Goal: Task Accomplishment & Management: Manage account settings

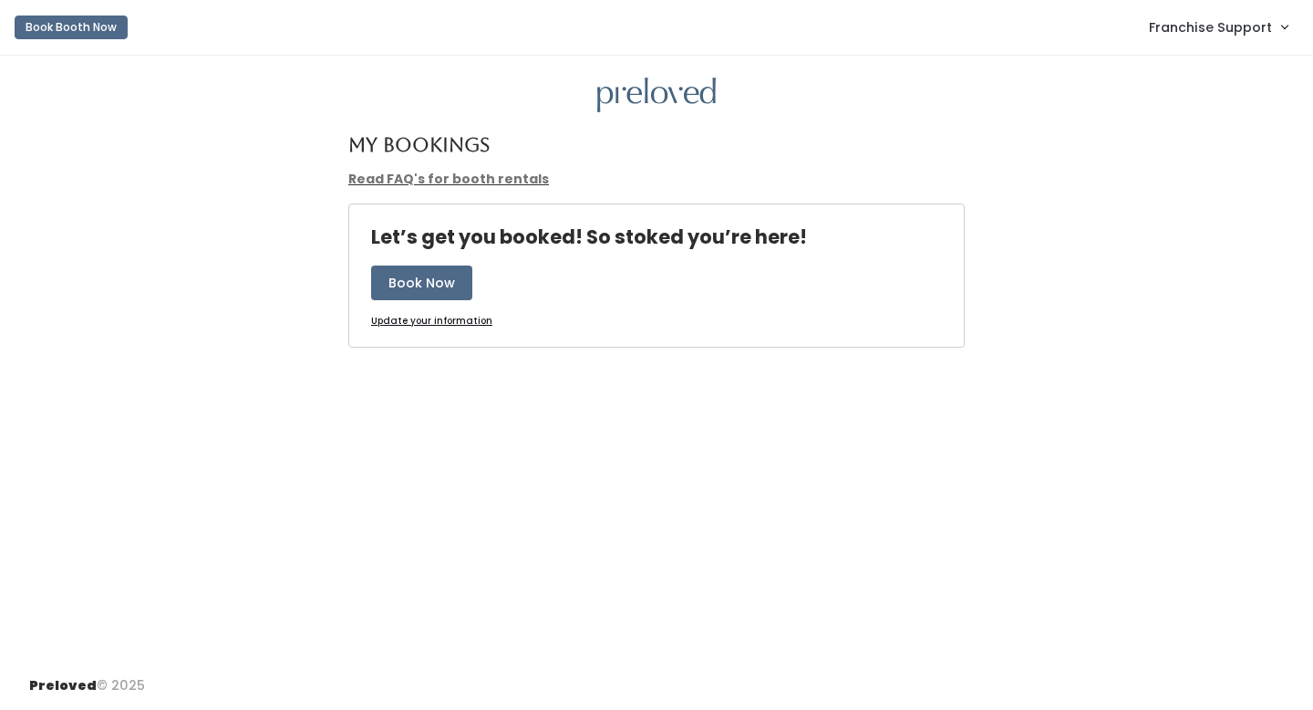
click at [1239, 30] on span "Franchise Support" at bounding box center [1210, 27] width 123 height 20
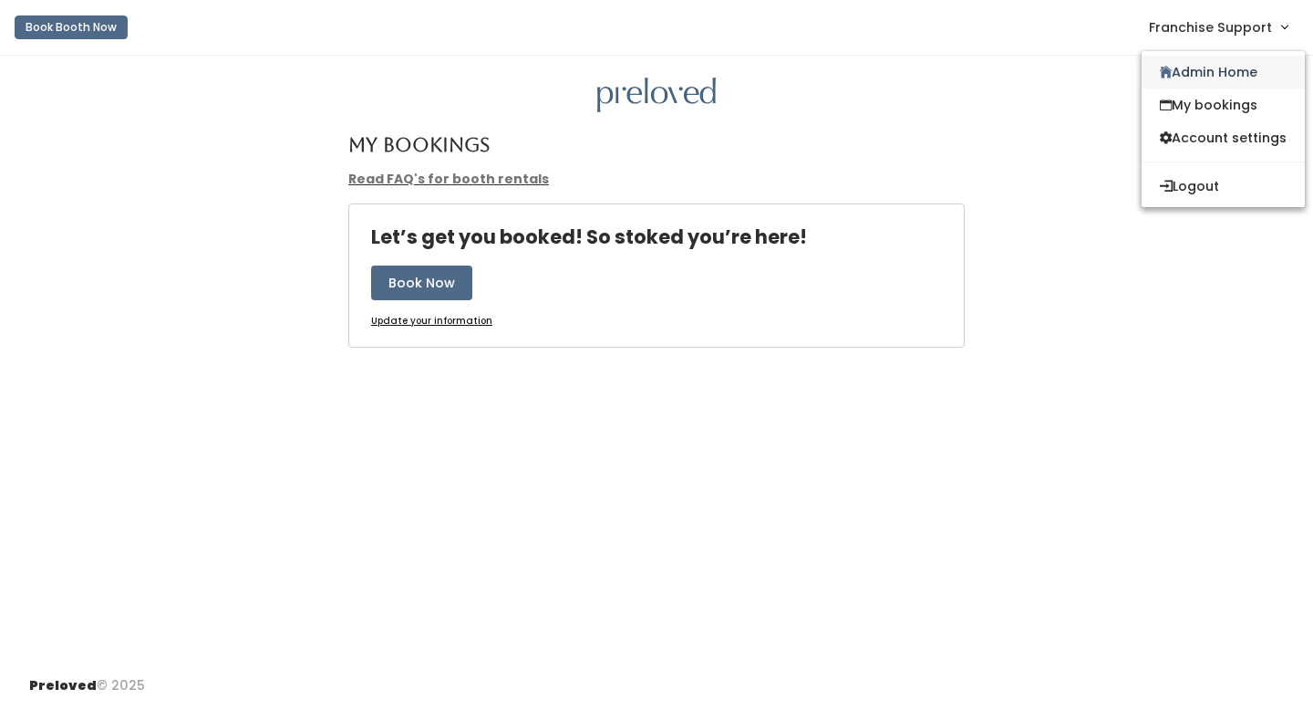
click at [1201, 79] on link "Admin Home" at bounding box center [1223, 72] width 163 height 33
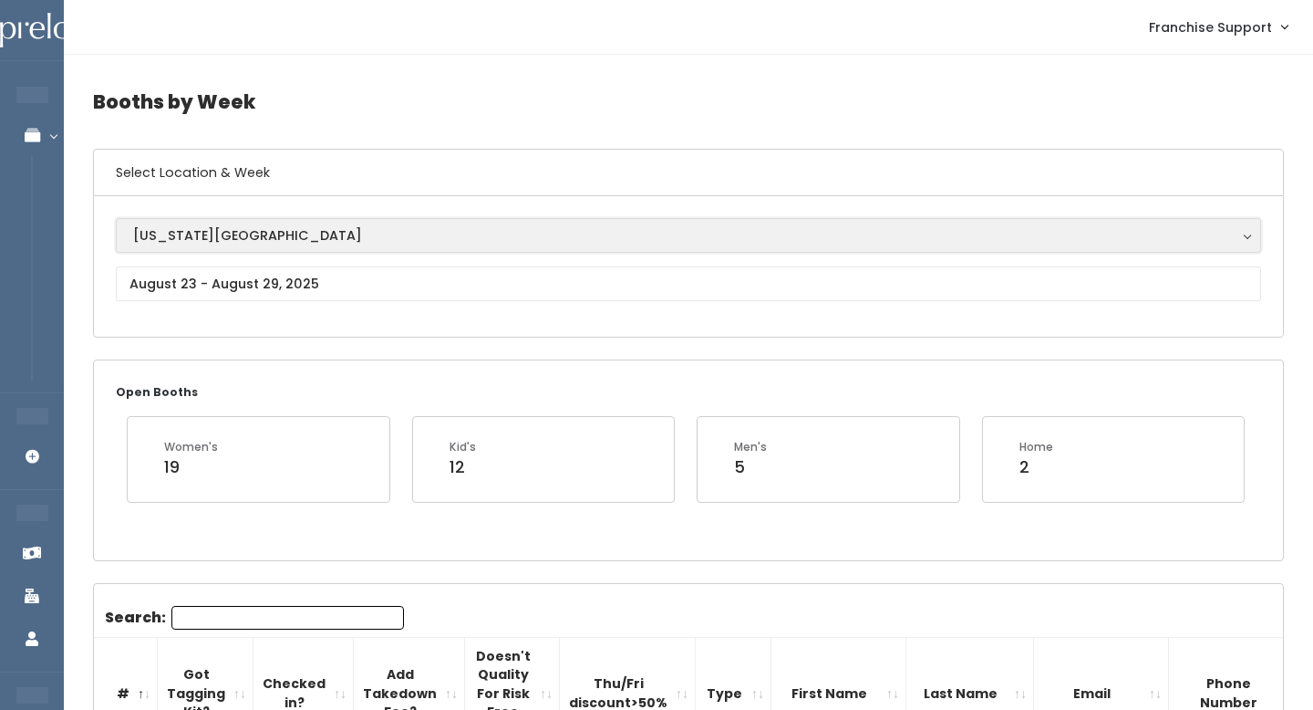
click at [312, 227] on div "[US_STATE][GEOGRAPHIC_DATA]" at bounding box center [688, 235] width 1111 height 20
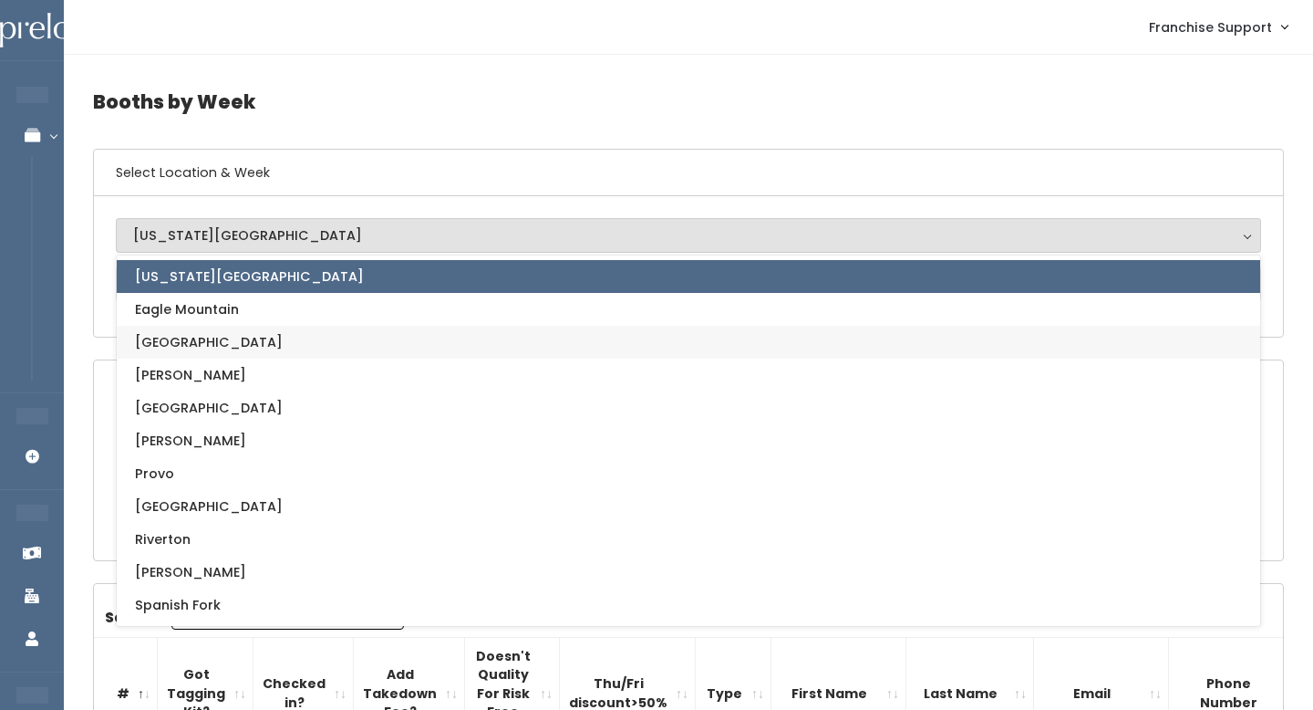
click at [270, 329] on link "[GEOGRAPHIC_DATA]" at bounding box center [689, 342] width 1144 height 33
select select "17"
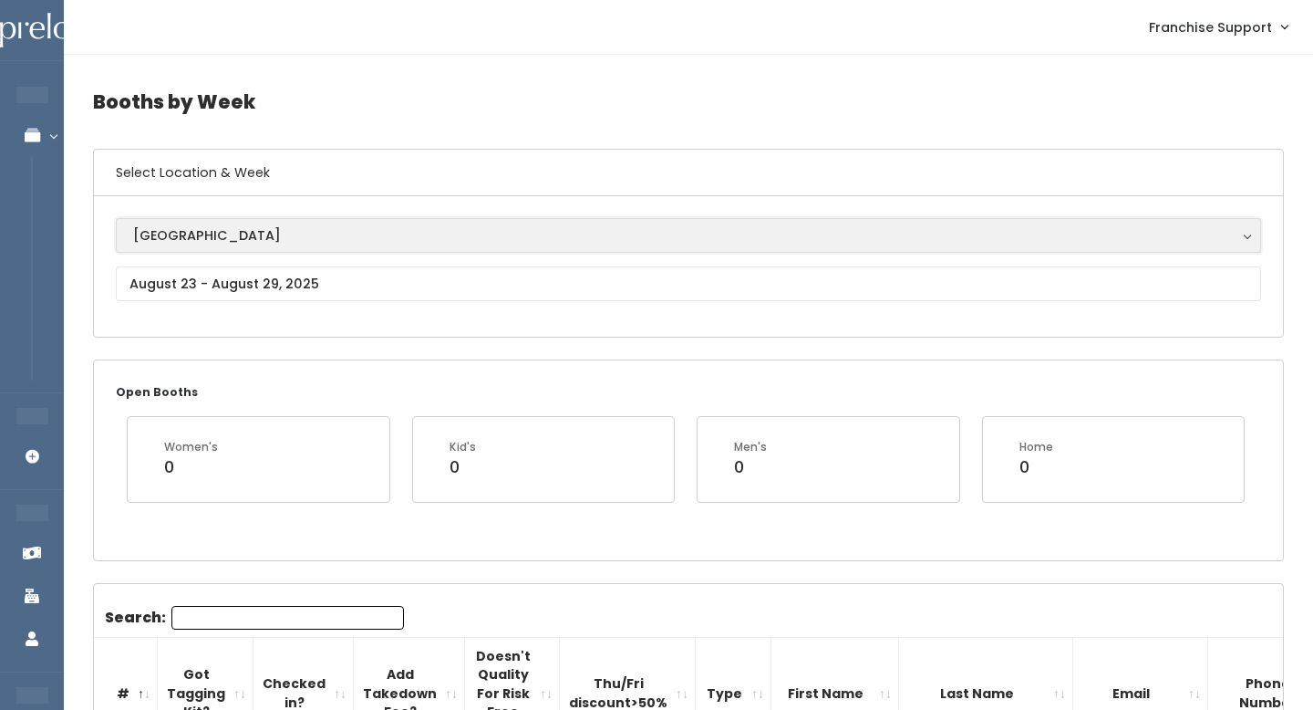
click at [299, 247] on button "[GEOGRAPHIC_DATA]" at bounding box center [689, 235] width 1146 height 35
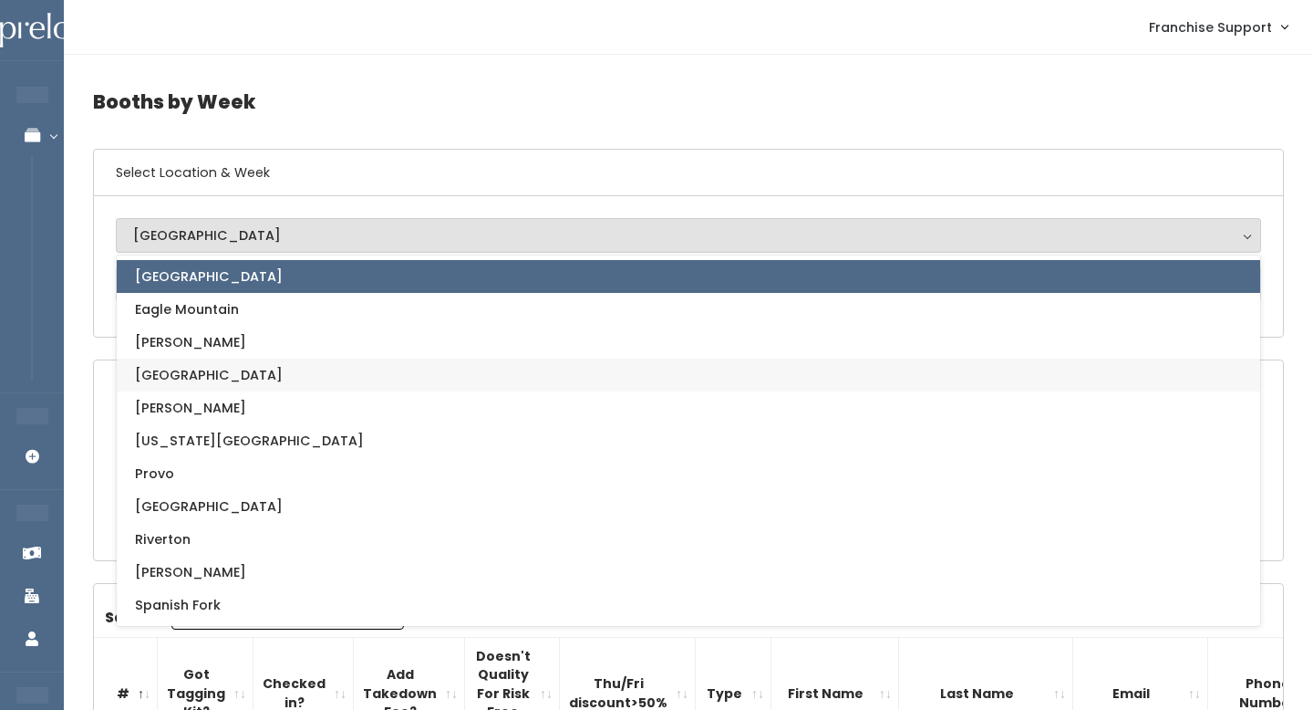
click at [280, 365] on link "[GEOGRAPHIC_DATA]" at bounding box center [689, 374] width 1144 height 33
select select "5"
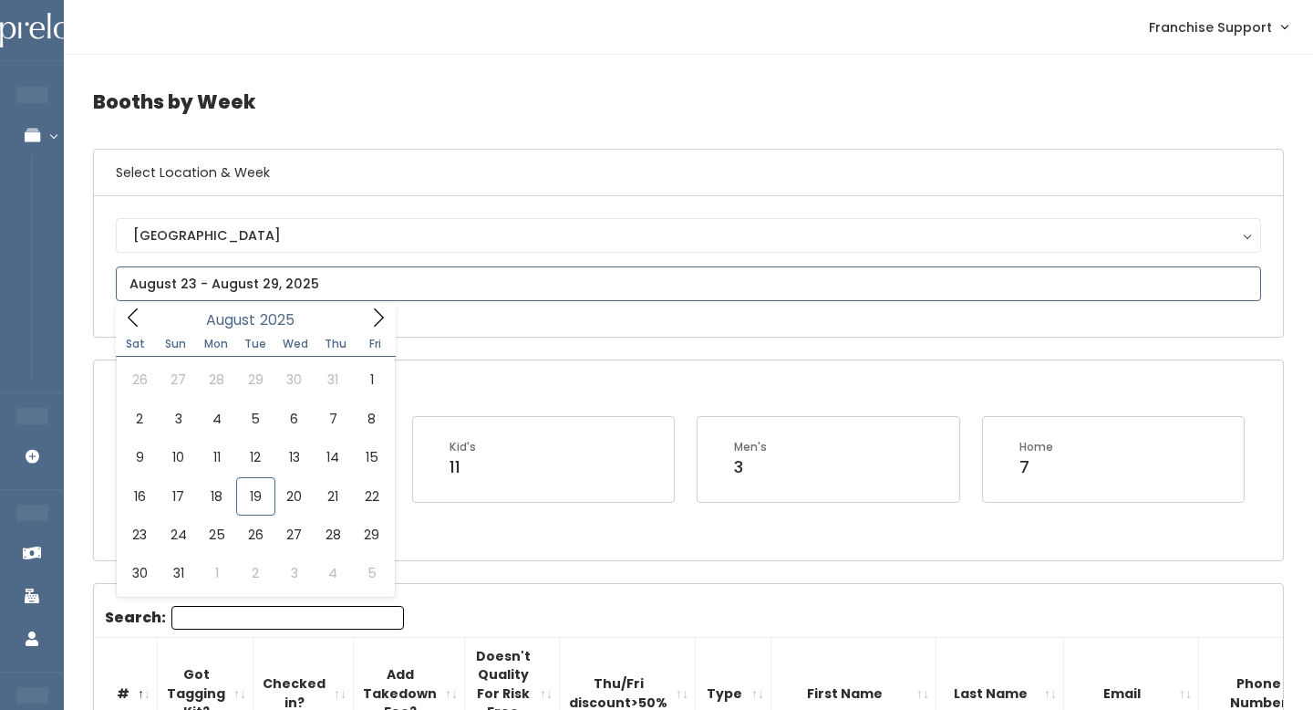
click at [283, 281] on input "text" at bounding box center [689, 283] width 1146 height 35
click at [130, 326] on icon at bounding box center [133, 317] width 20 height 20
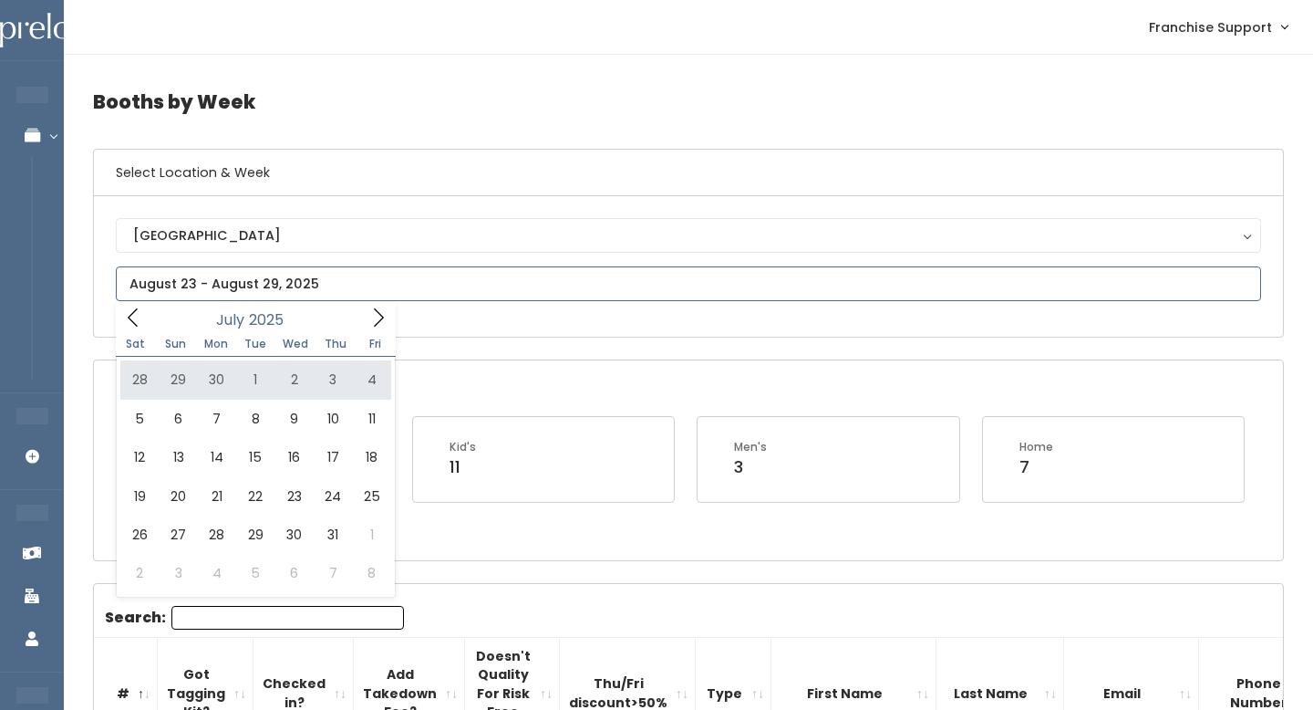
type input "June 28 to July 4"
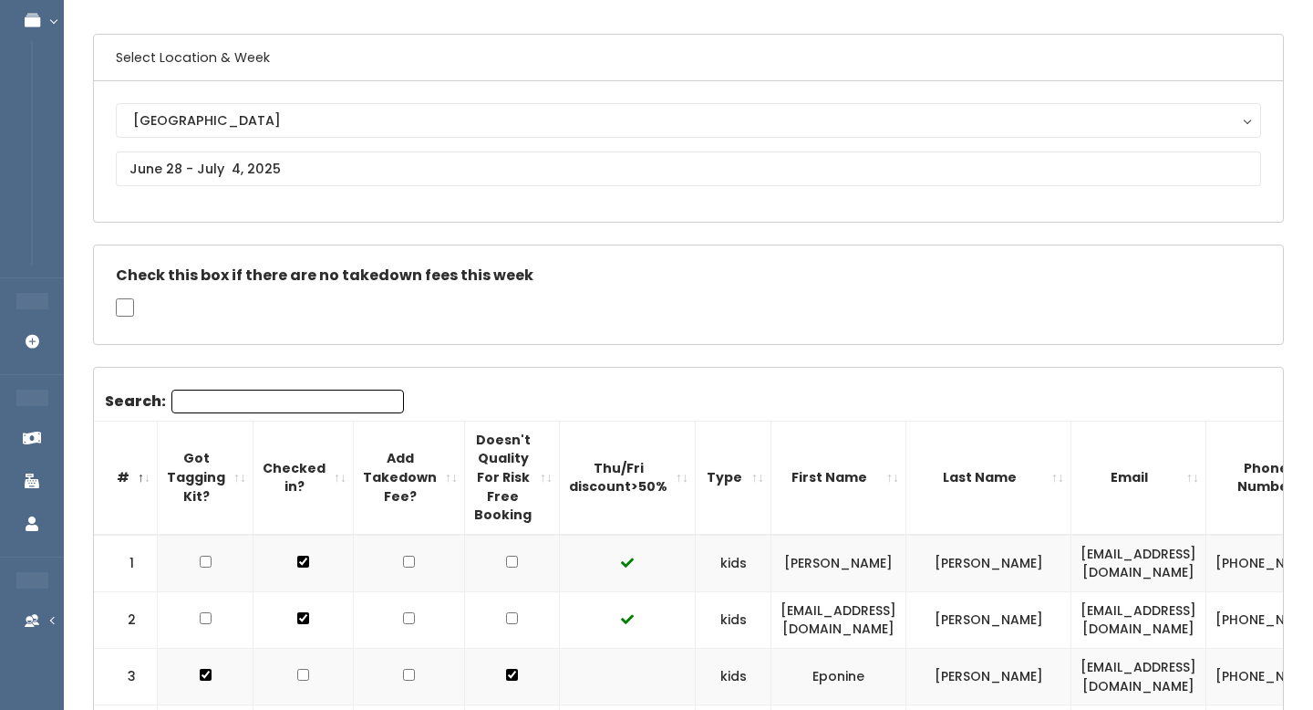
scroll to position [117, 0]
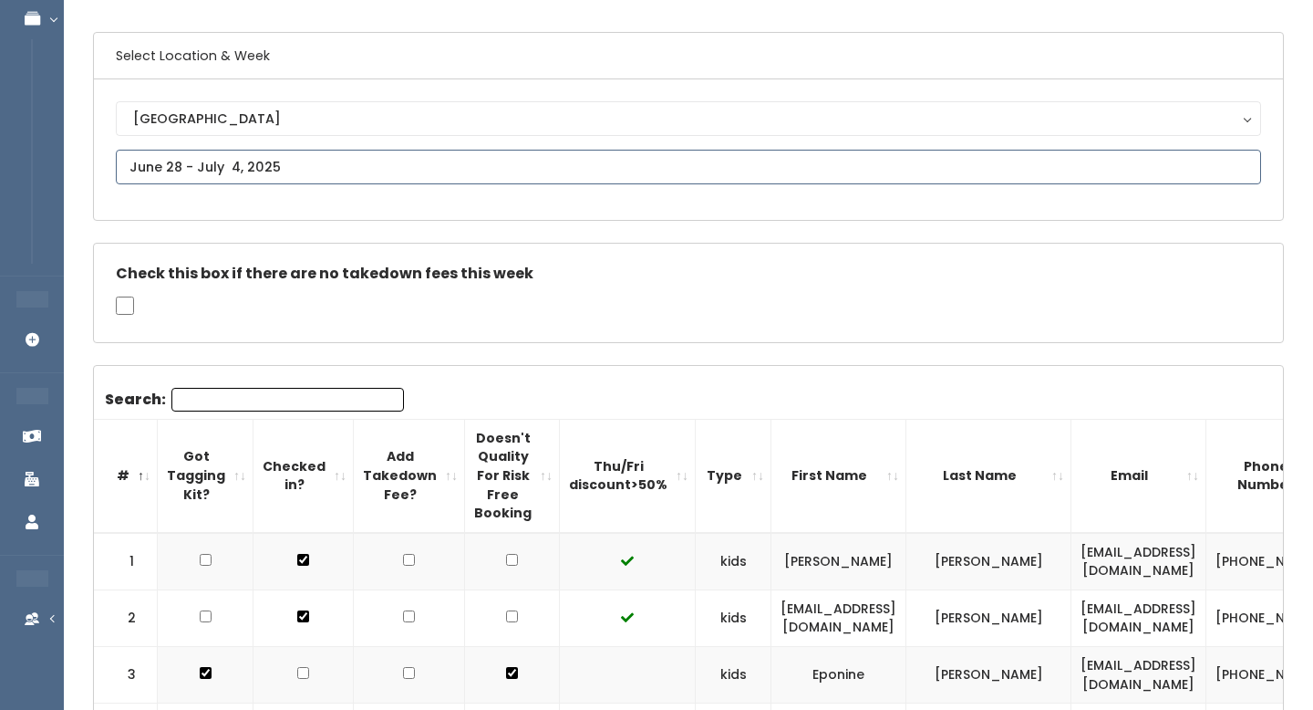
click at [272, 163] on input "text" at bounding box center [689, 167] width 1146 height 35
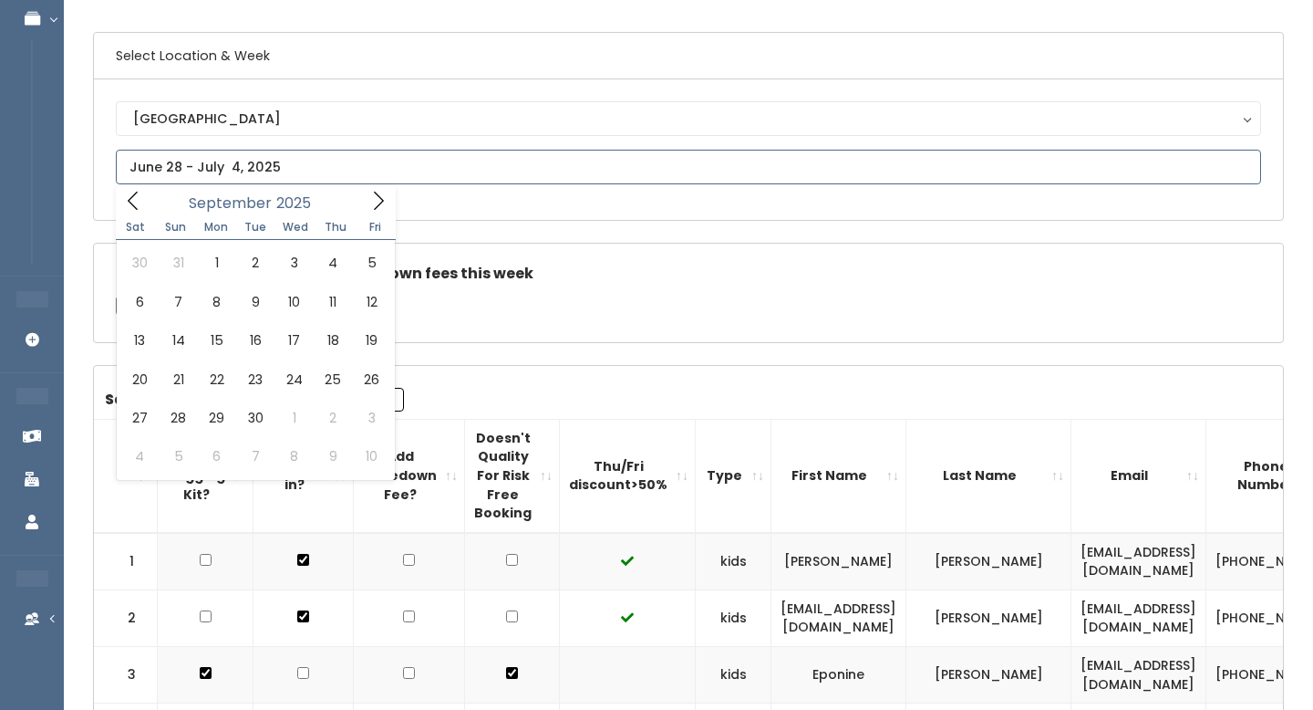
click at [385, 204] on icon at bounding box center [378, 201] width 20 height 20
click at [140, 204] on icon at bounding box center [133, 201] width 20 height 20
type input "[DATE] to [DATE]"
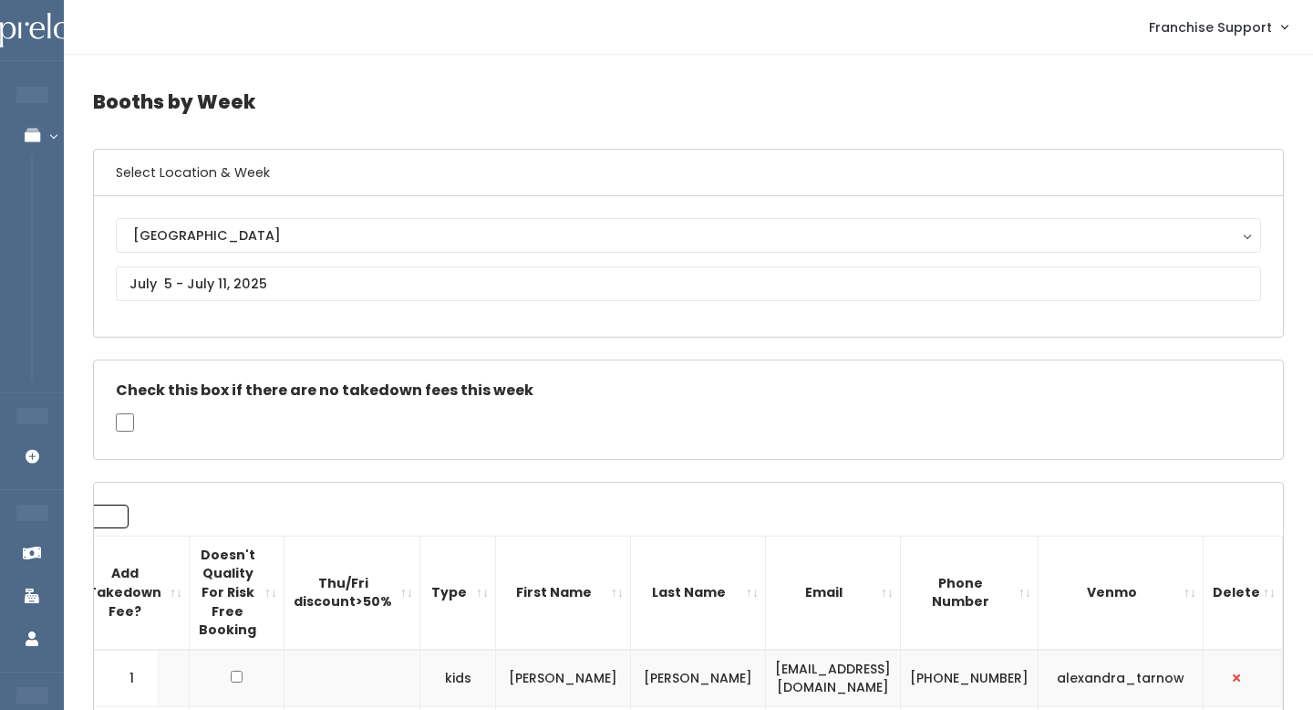
scroll to position [0, 290]
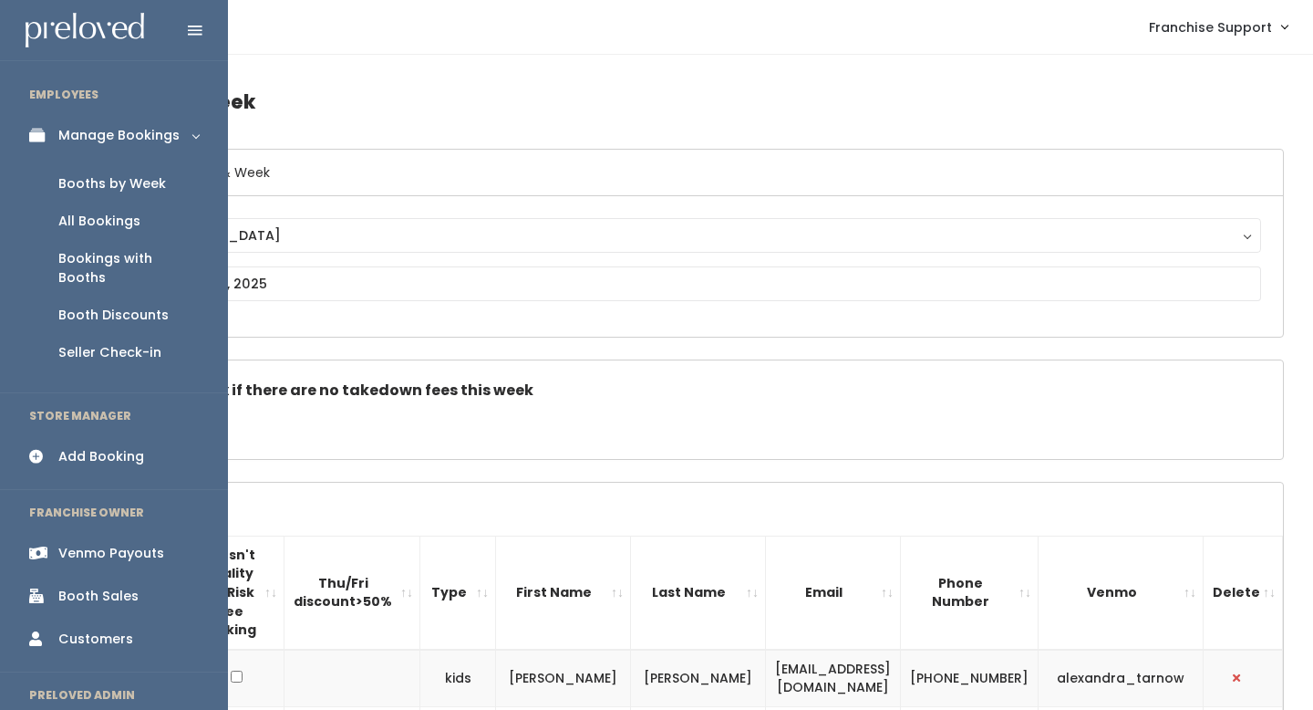
click at [137, 544] on div "Venmo Payouts" at bounding box center [111, 553] width 106 height 19
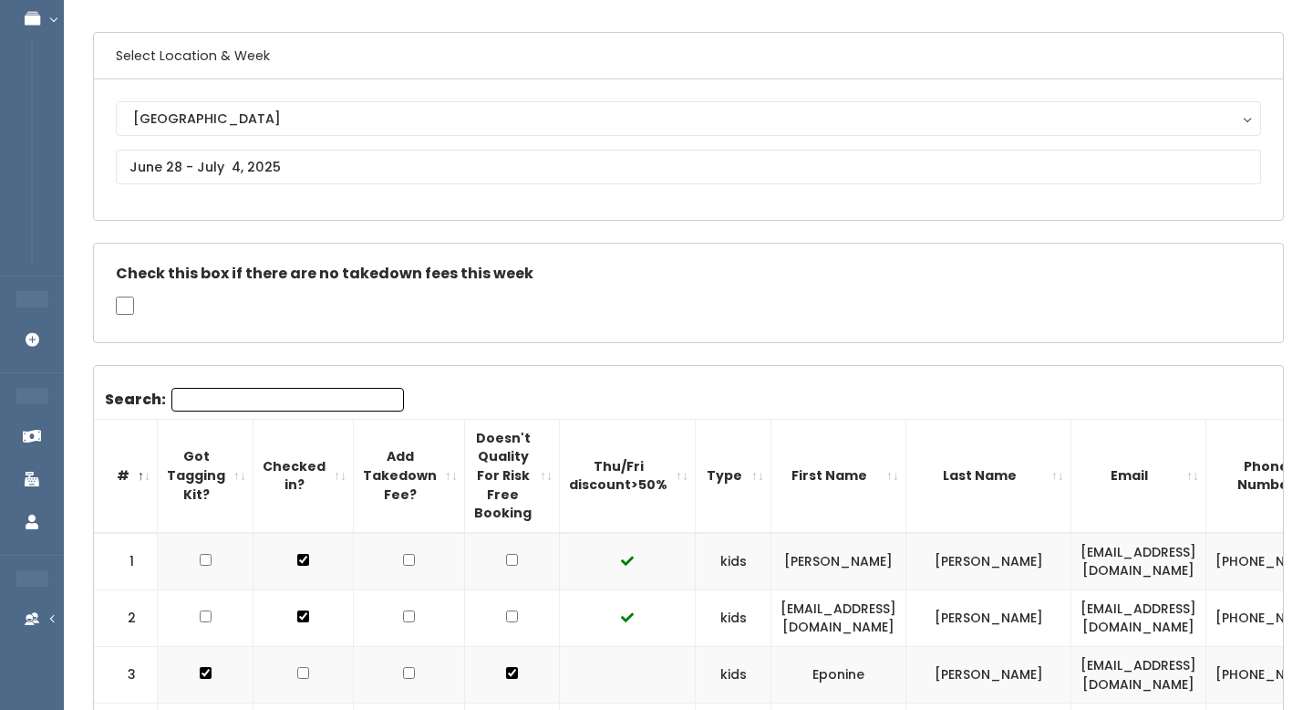
scroll to position [0, 272]
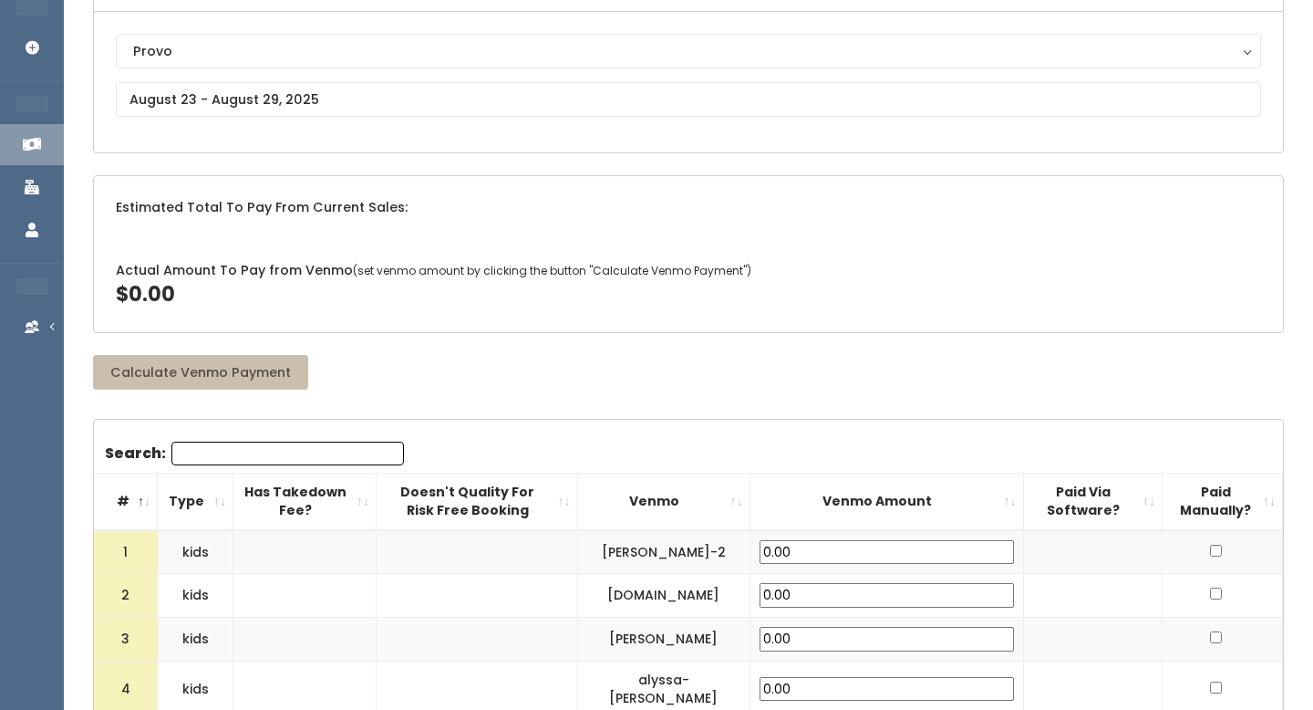
scroll to position [191, 0]
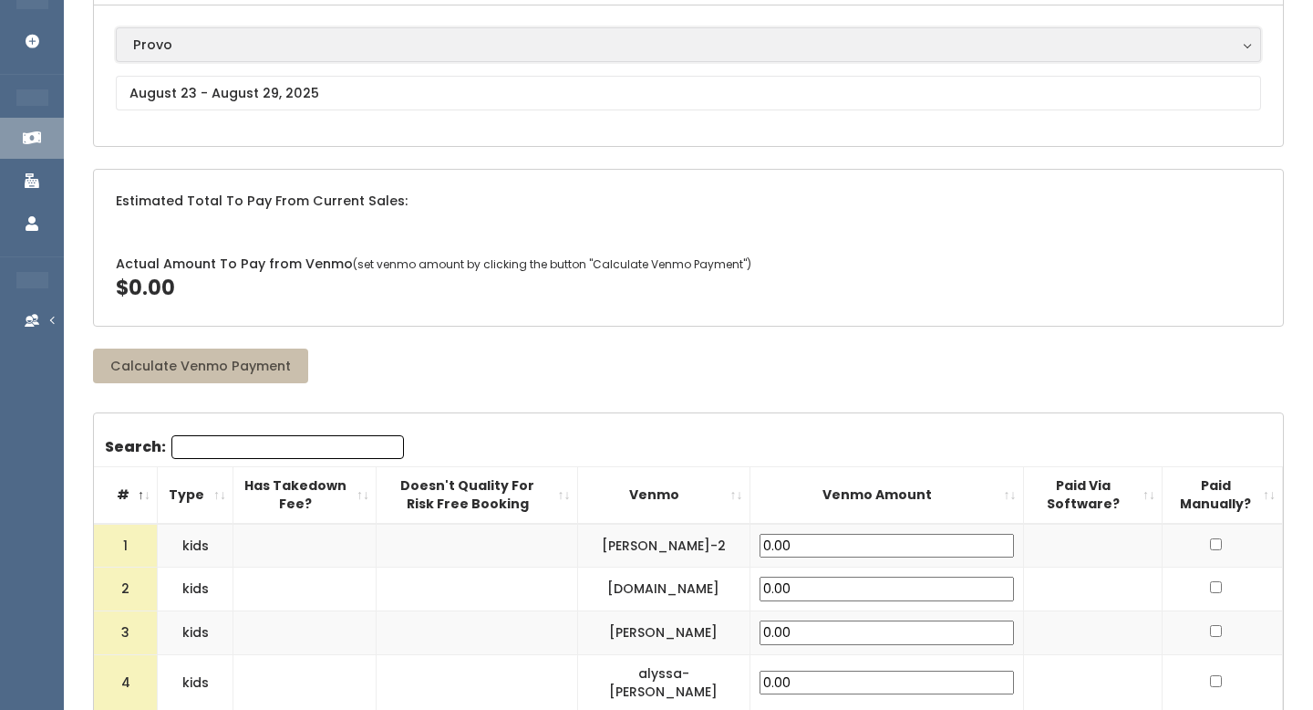
click at [318, 48] on div "Provo" at bounding box center [688, 45] width 1111 height 20
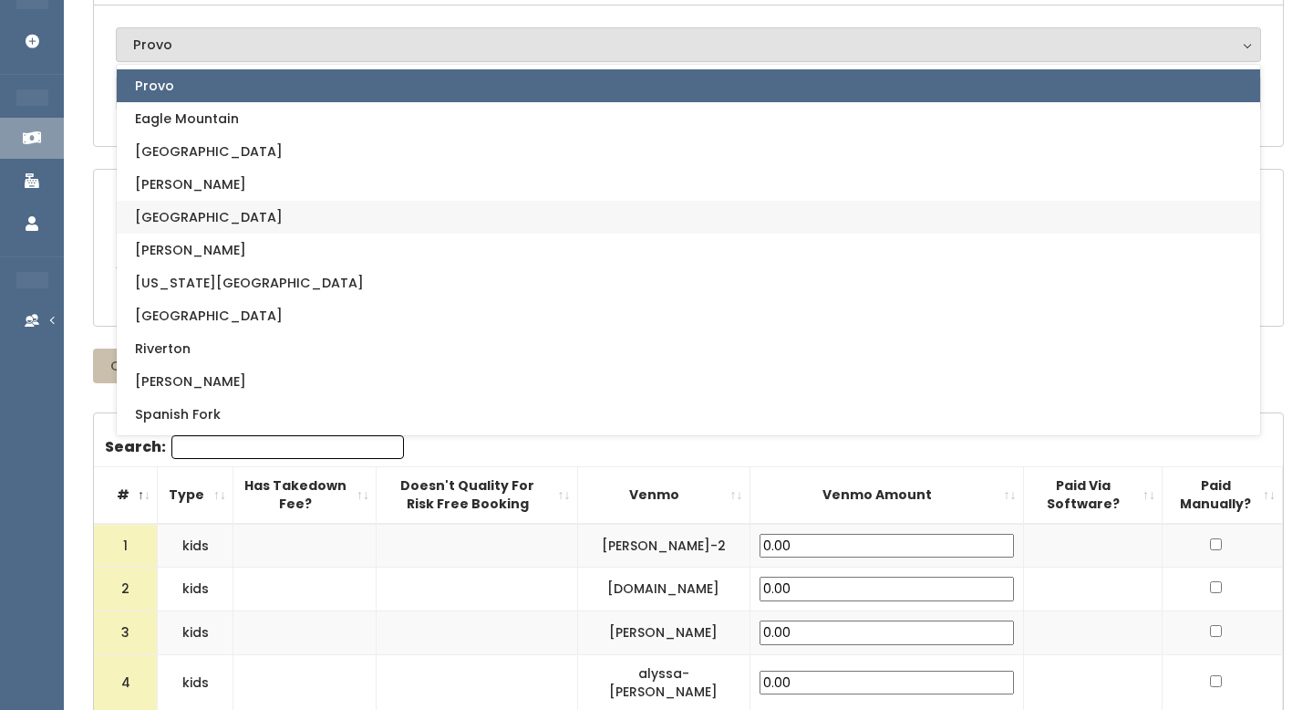
click at [238, 218] on link "[GEOGRAPHIC_DATA]" at bounding box center [689, 217] width 1144 height 33
select select "5"
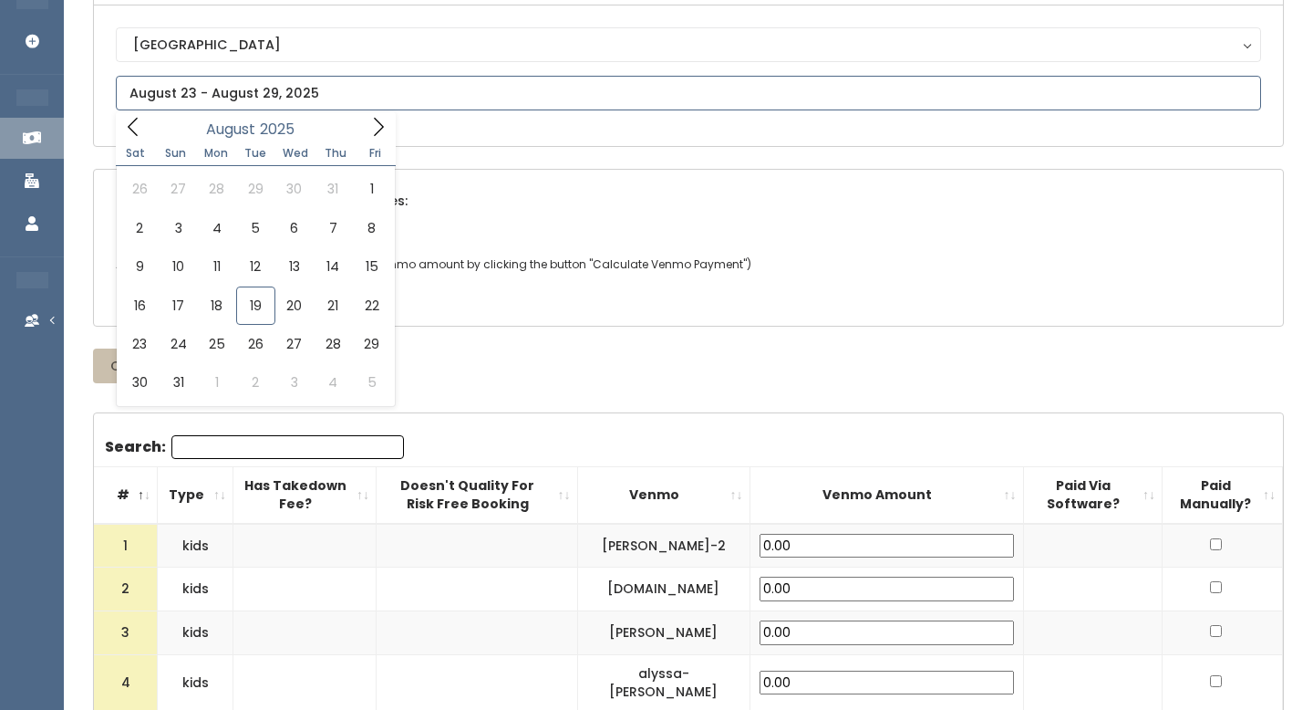
click at [239, 98] on input "text" at bounding box center [689, 93] width 1146 height 35
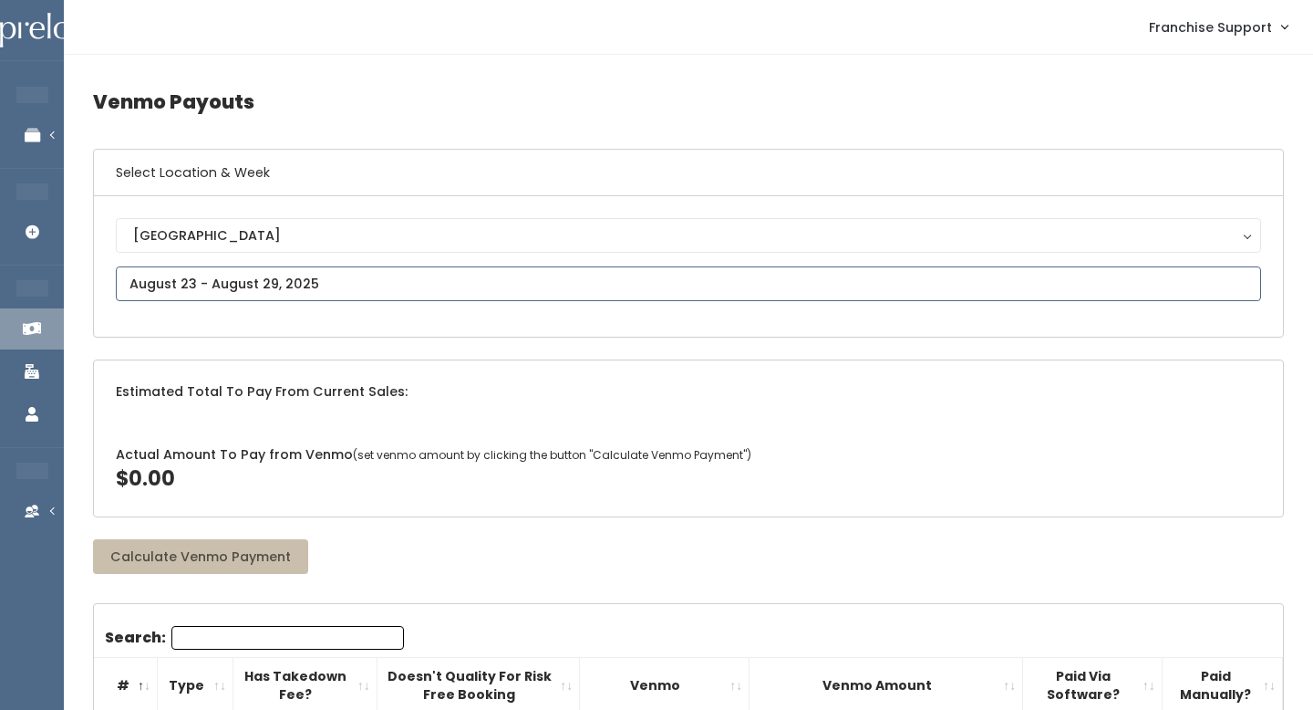
click at [282, 275] on input "text" at bounding box center [689, 283] width 1146 height 35
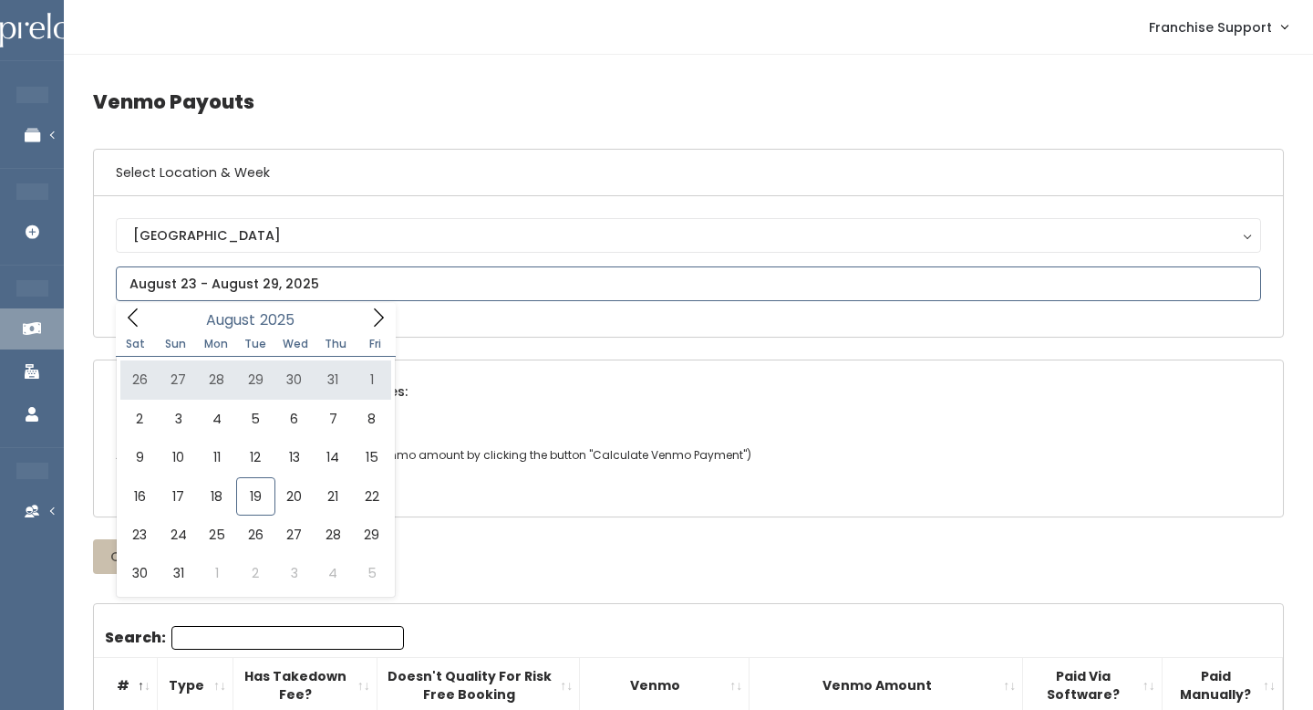
click at [140, 319] on icon at bounding box center [133, 317] width 20 height 20
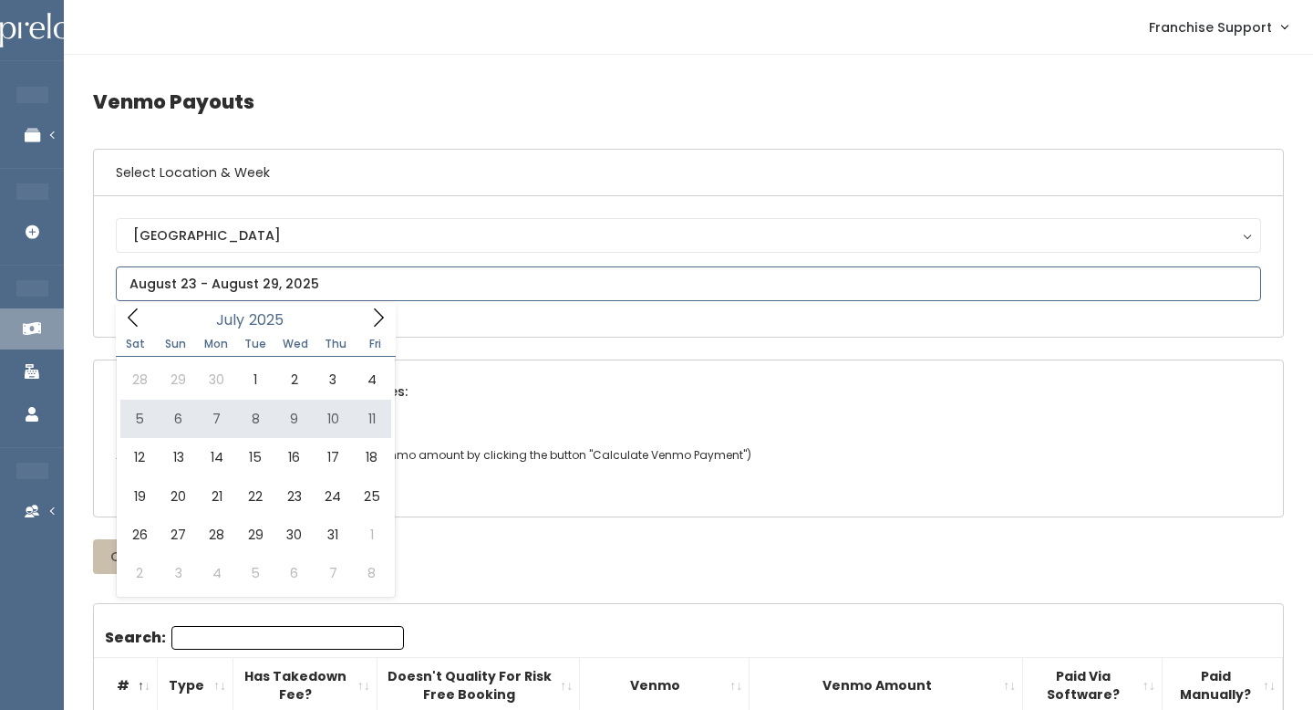
type input "July 5 to July 11"
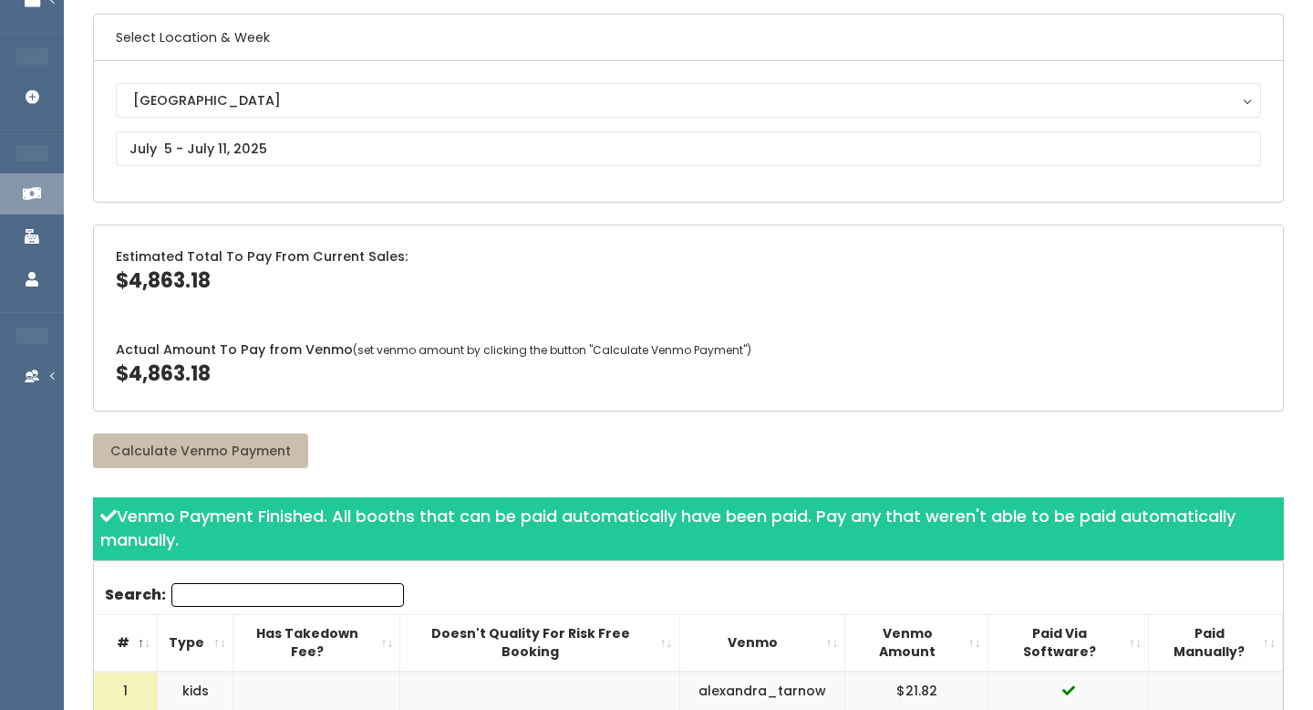
scroll to position [127, 0]
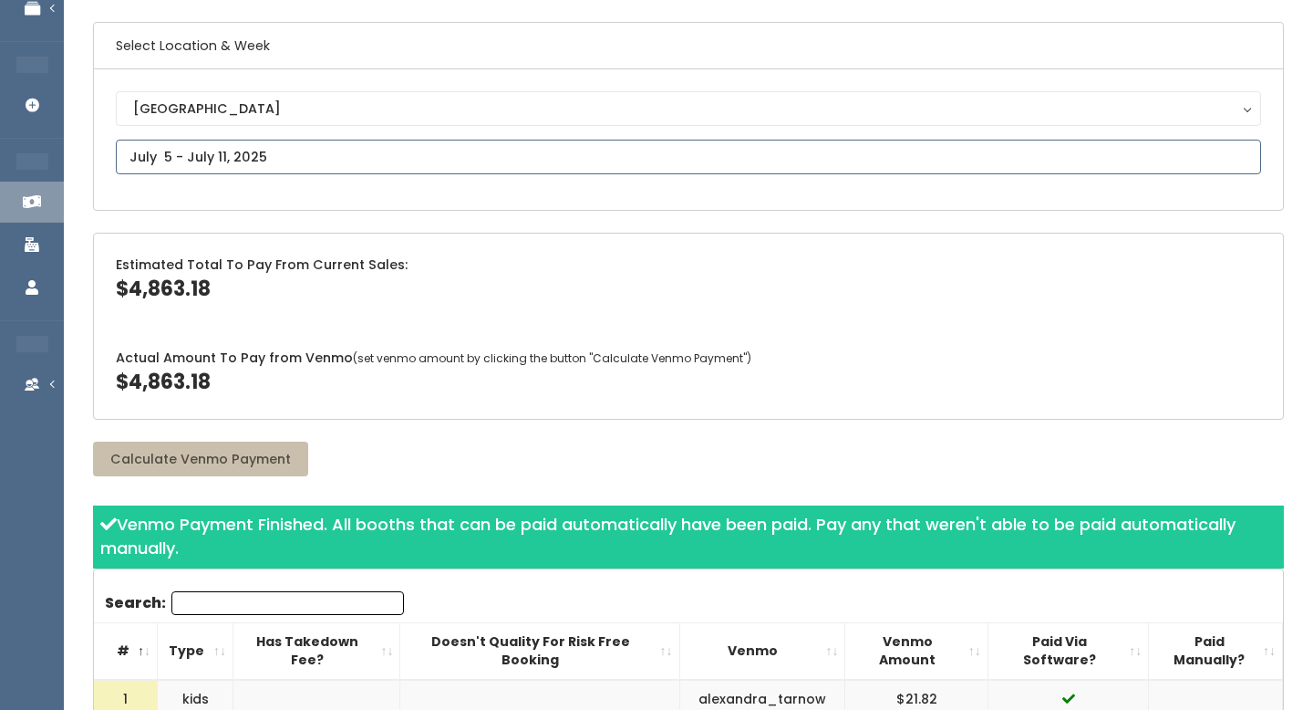
click at [187, 152] on input "text" at bounding box center [689, 157] width 1146 height 35
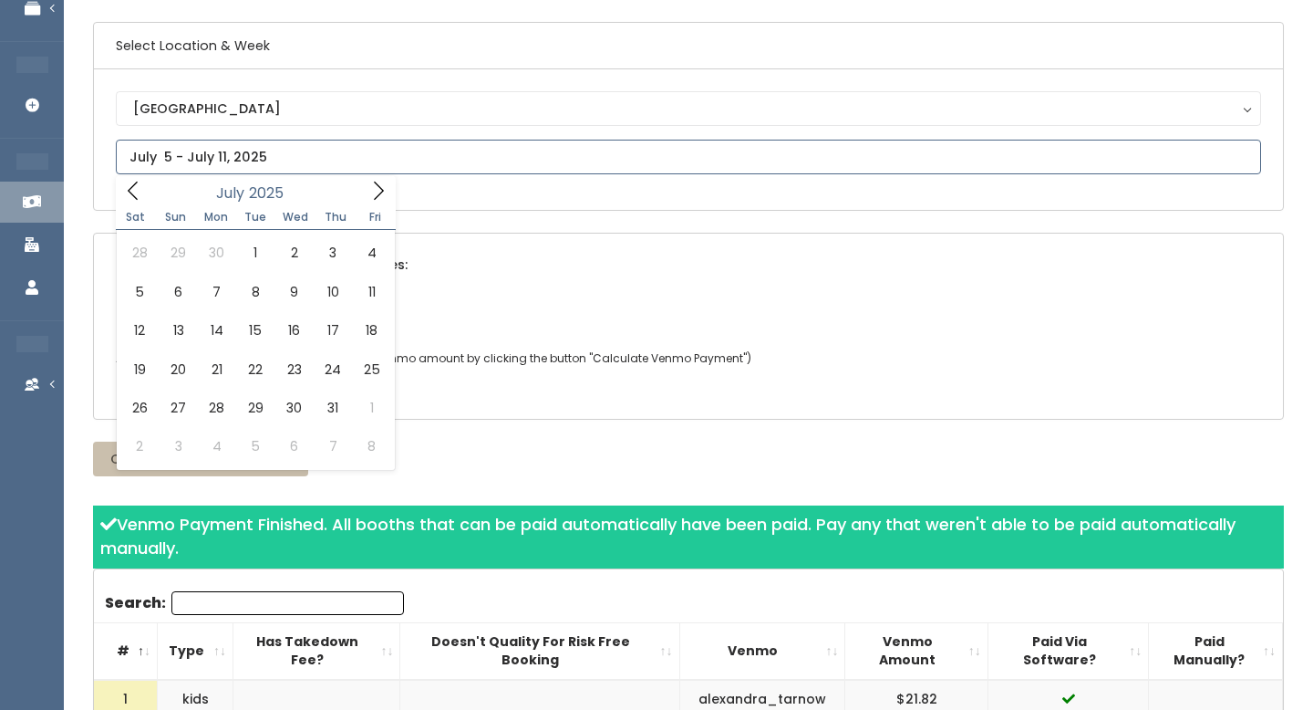
click at [140, 191] on icon at bounding box center [133, 191] width 20 height 20
type input "June 7 to June 13"
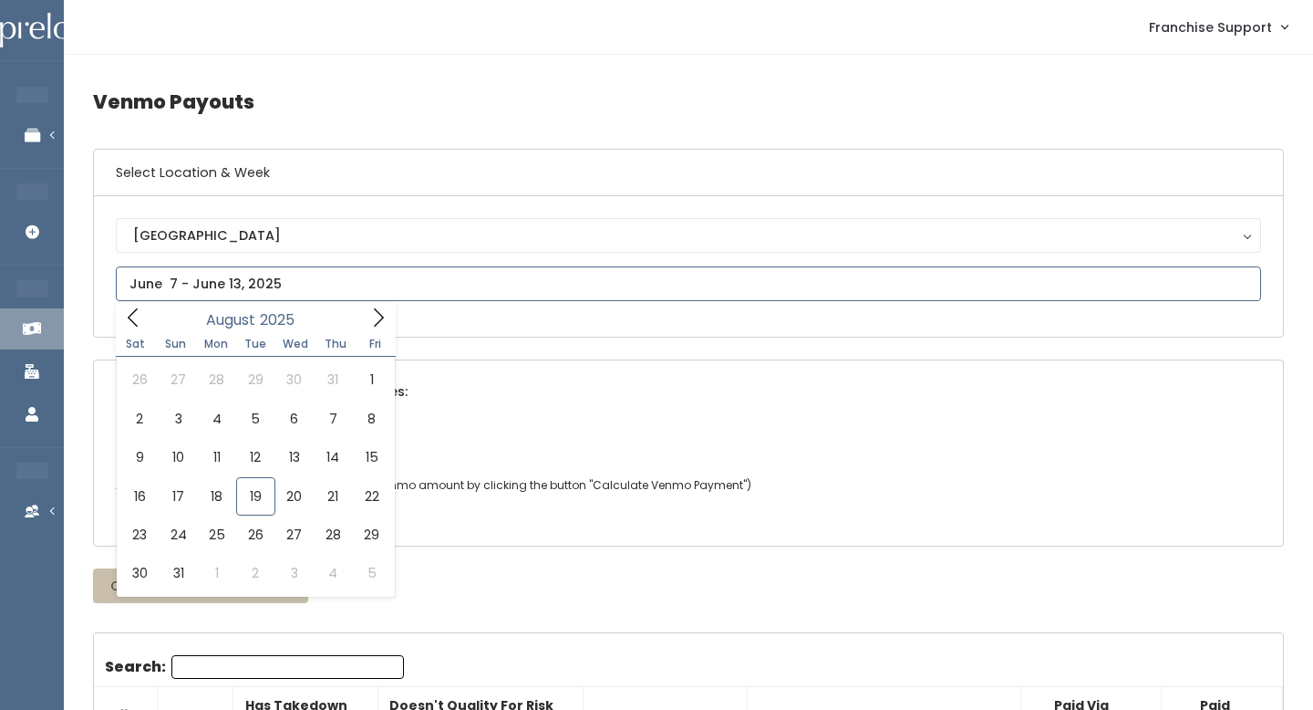
click at [266, 288] on input "text" at bounding box center [689, 283] width 1146 height 35
click at [130, 326] on icon at bounding box center [133, 317] width 20 height 20
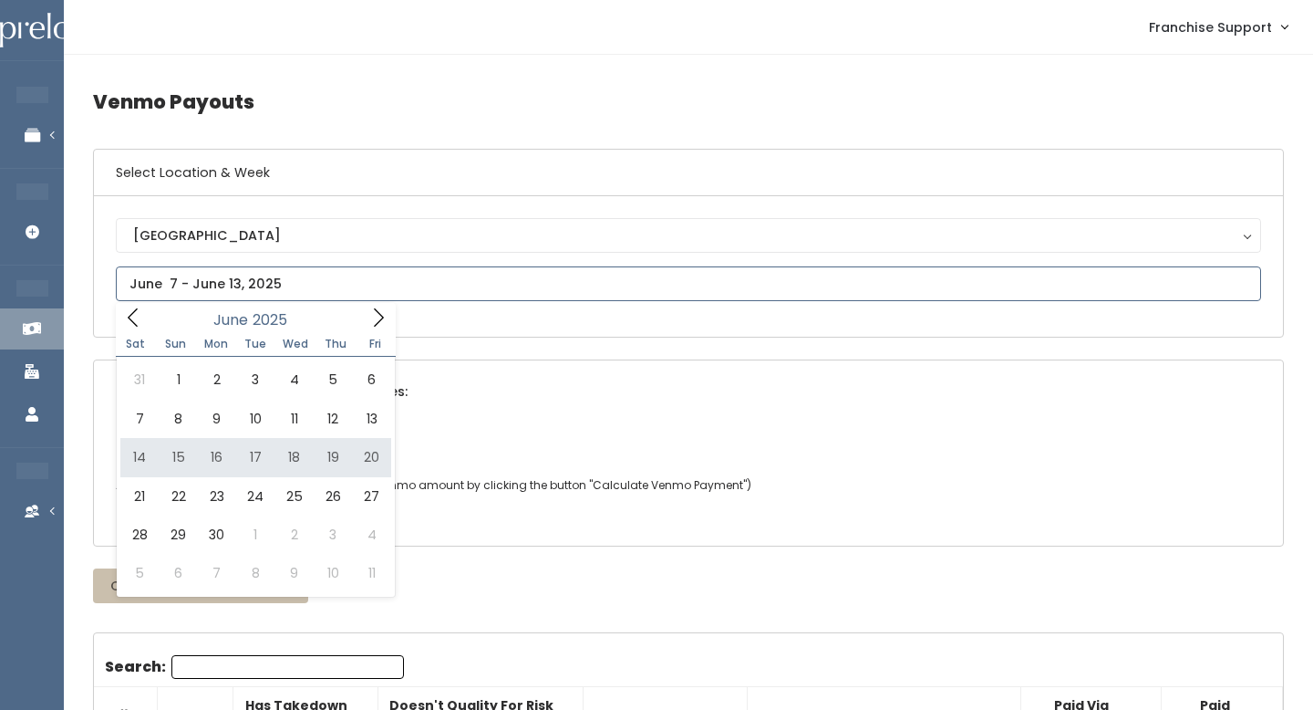
type input "June 14 to June 20"
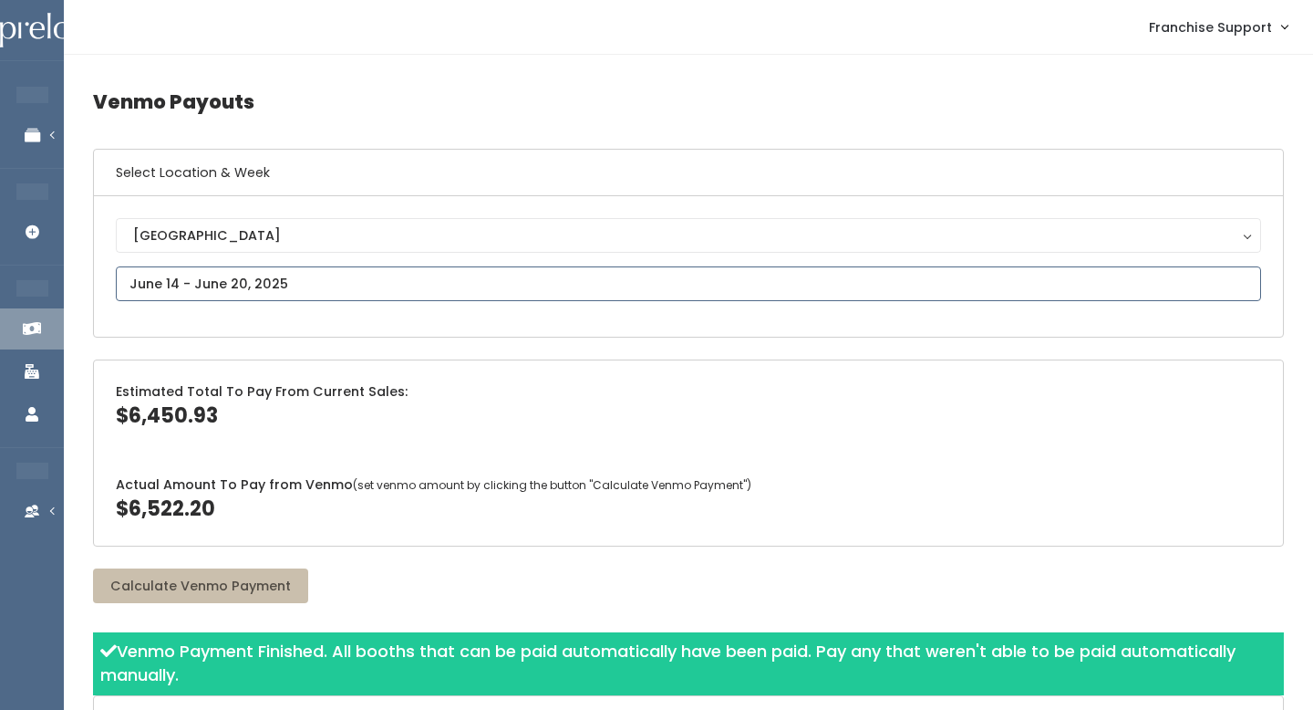
click at [240, 283] on input "text" at bounding box center [689, 283] width 1146 height 35
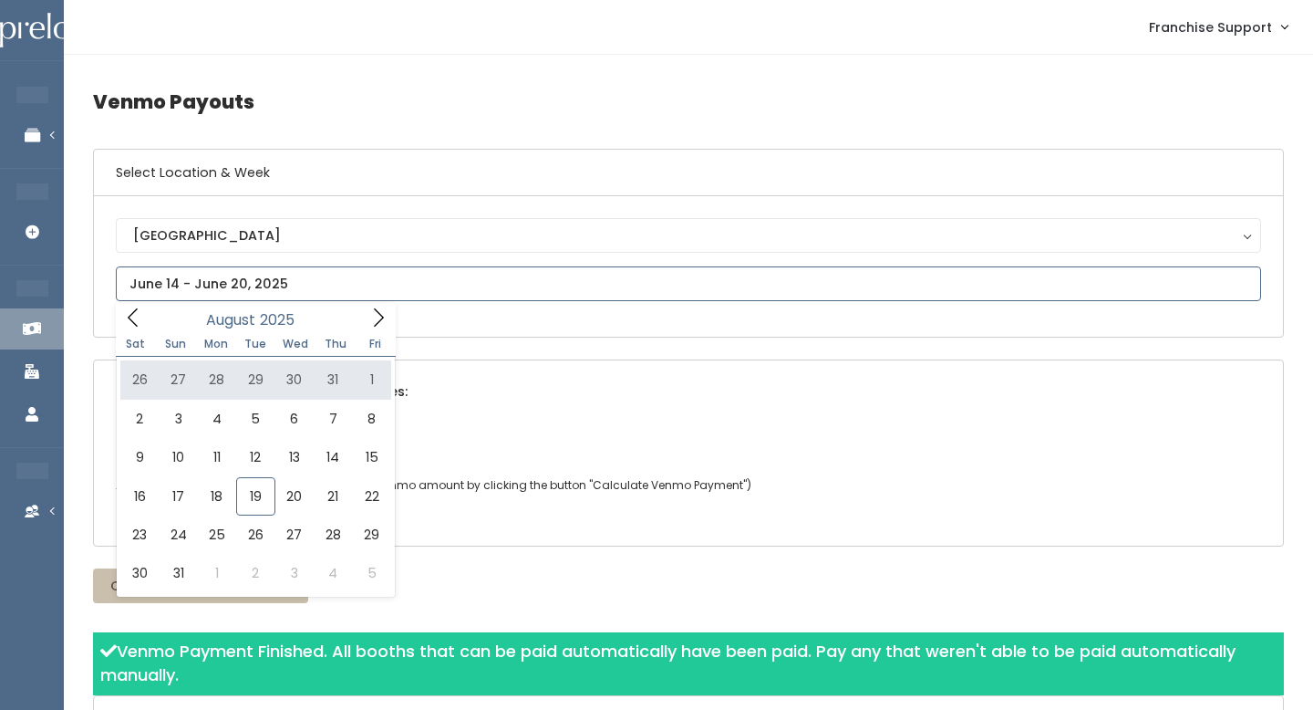
click at [140, 325] on icon at bounding box center [133, 317] width 20 height 20
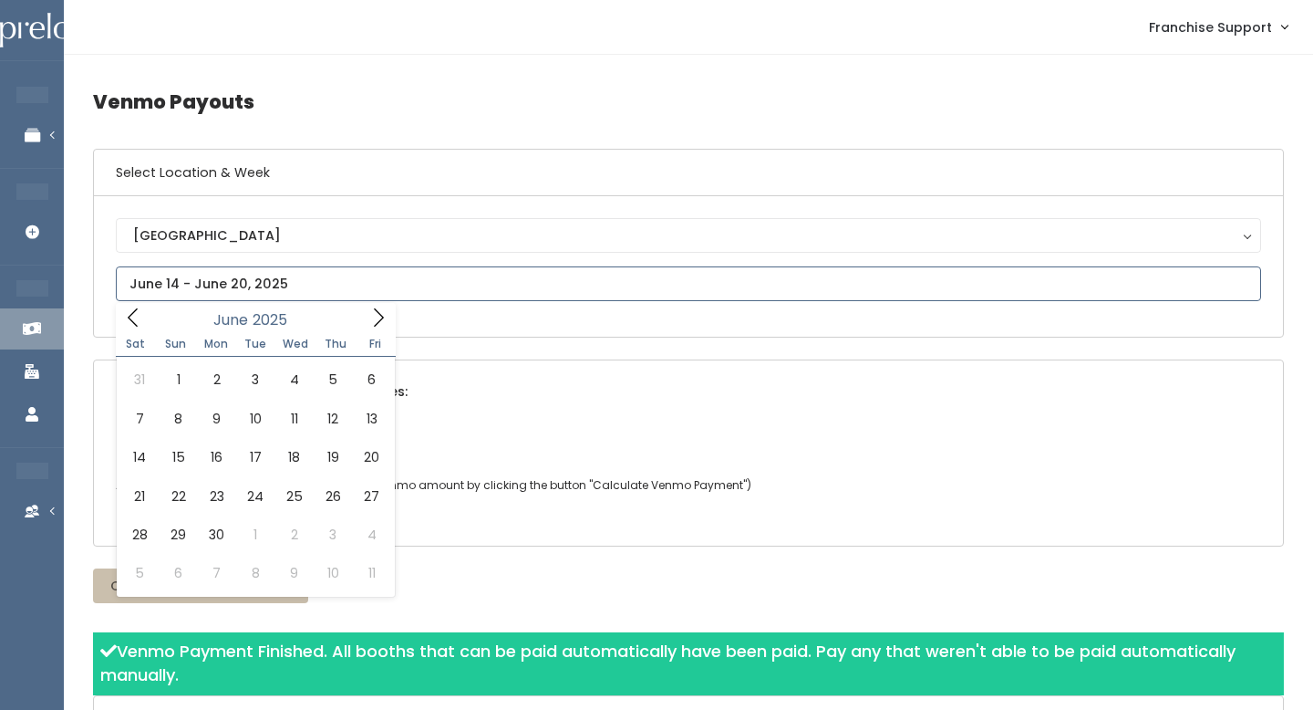
click at [140, 325] on icon at bounding box center [133, 317] width 20 height 20
type input "June 21 to June 27"
